Goal: Task Accomplishment & Management: Manage account settings

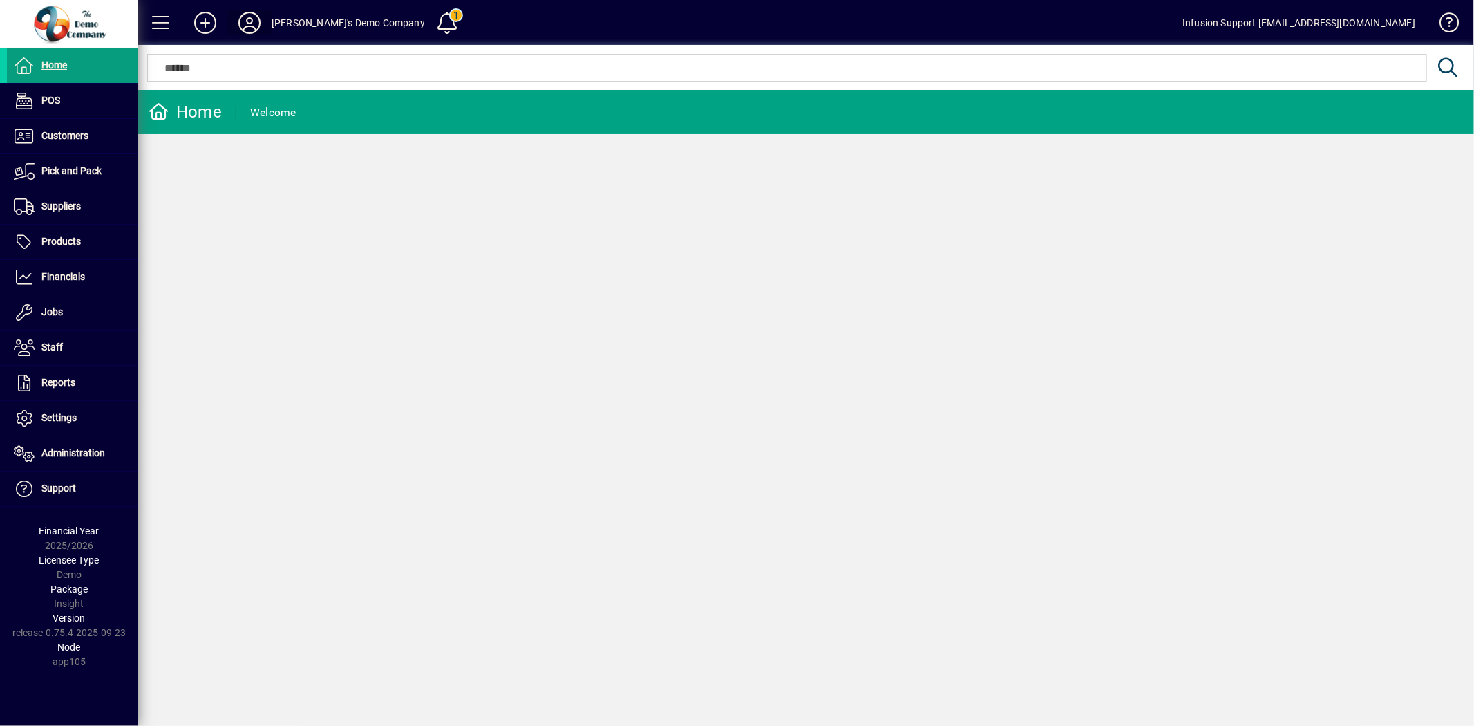
click at [256, 19] on icon at bounding box center [250, 23] width 28 height 22
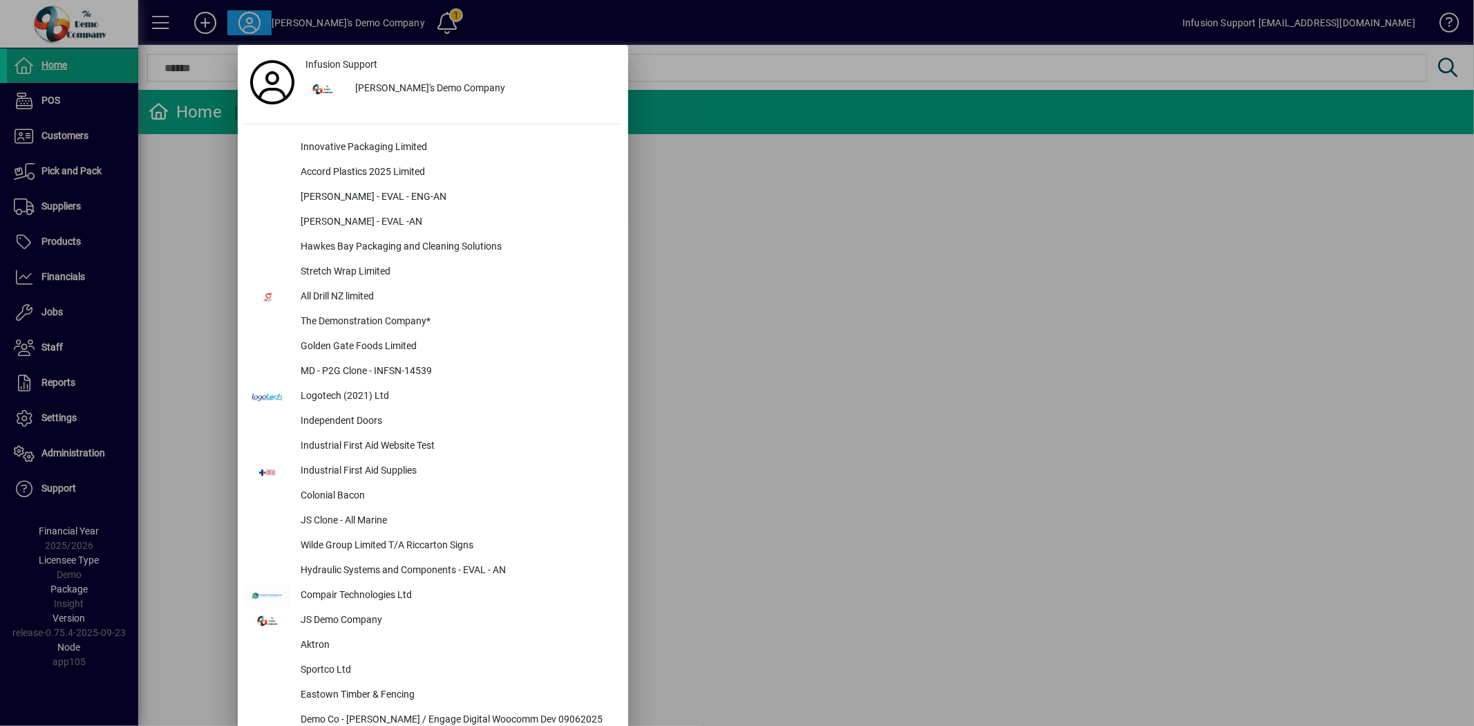
scroll to position [2816, 0]
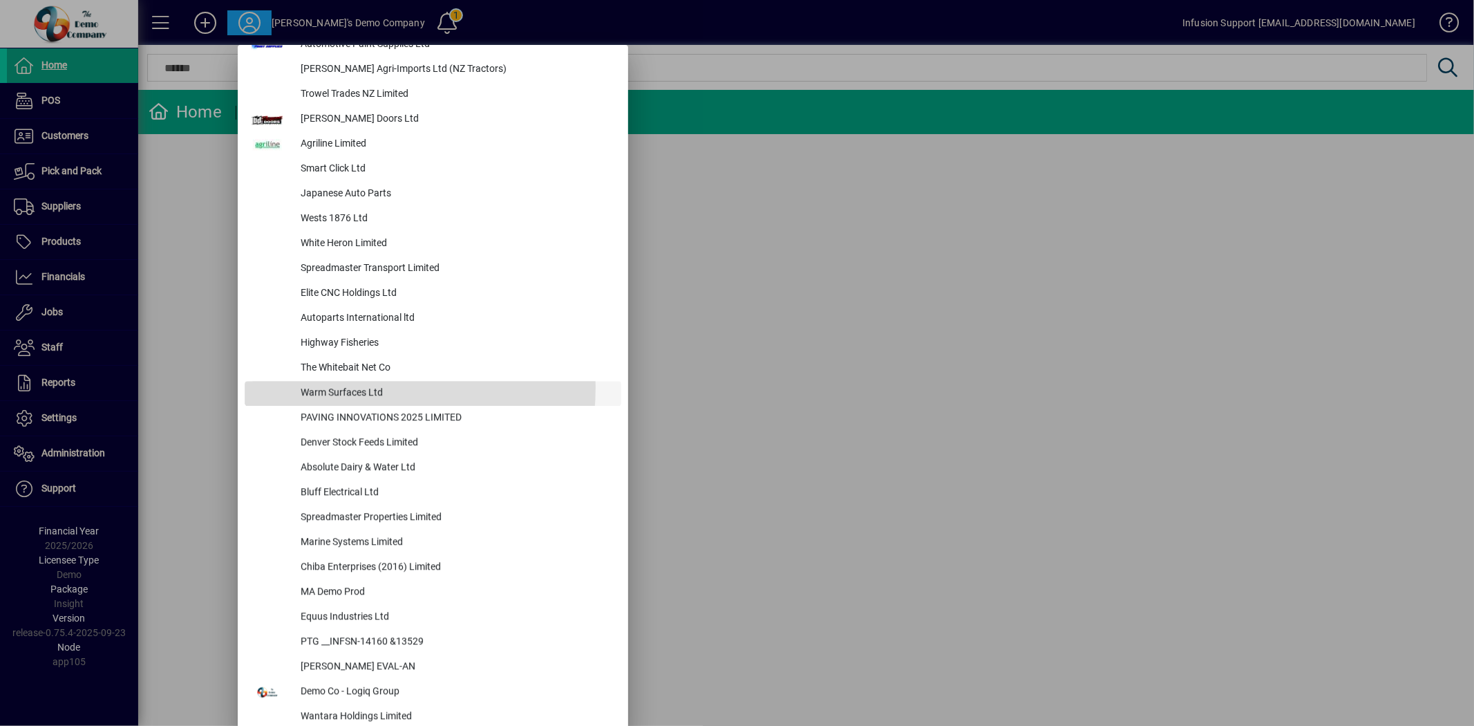
click at [336, 386] on div "Warm Surfaces Ltd" at bounding box center [456, 393] width 332 height 25
